Goal: Task Accomplishment & Management: Manage account settings

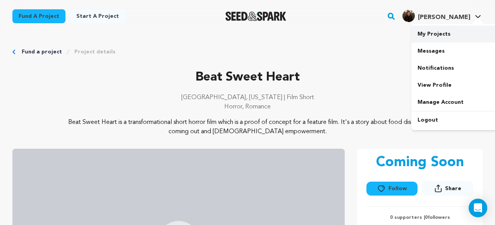
click at [447, 34] on link "My Projects" at bounding box center [454, 34] width 87 height 17
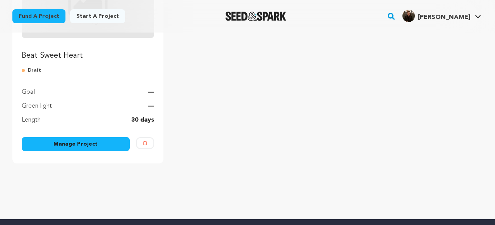
scroll to position [159, 0]
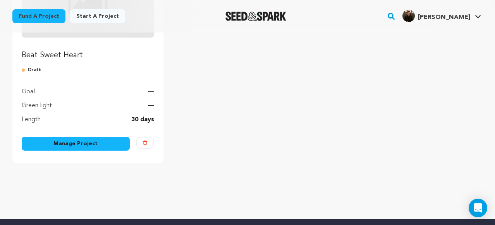
click at [94, 144] on link "Manage Project" at bounding box center [76, 144] width 108 height 14
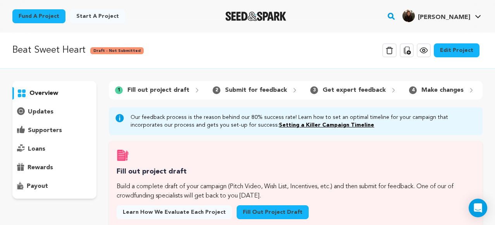
click at [458, 44] on link "Edit Project" at bounding box center [457, 50] width 46 height 14
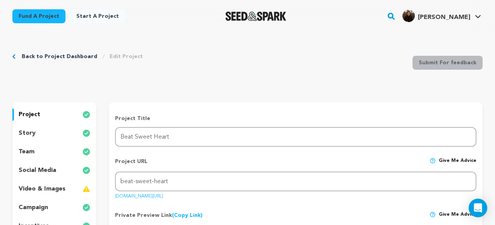
click at [30, 134] on p "story" at bounding box center [27, 133] width 17 height 9
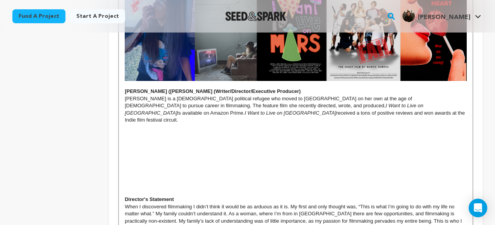
scroll to position [302, 0]
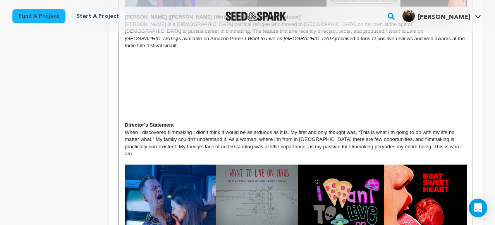
scroll to position [378, 0]
